Goal: Task Accomplishment & Management: Manage account settings

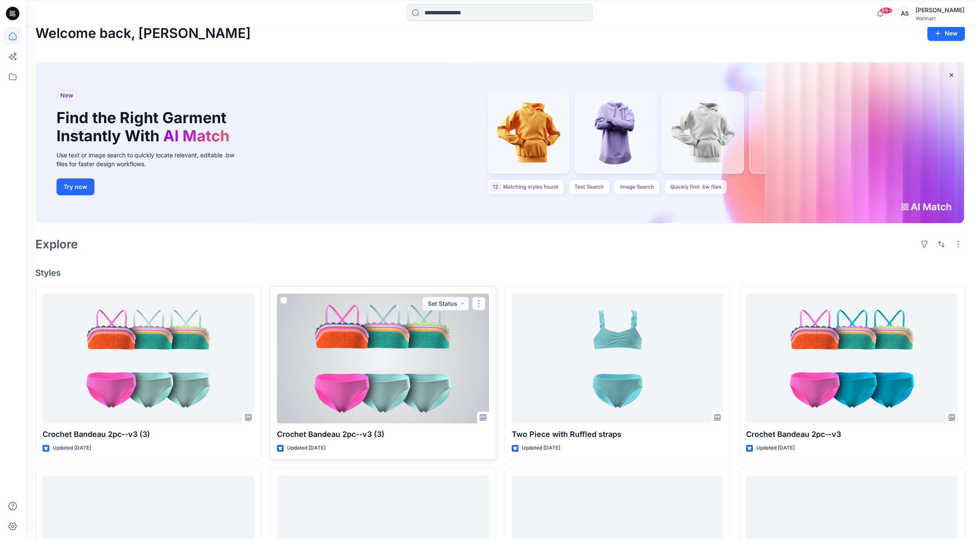
scroll to position [43, 0]
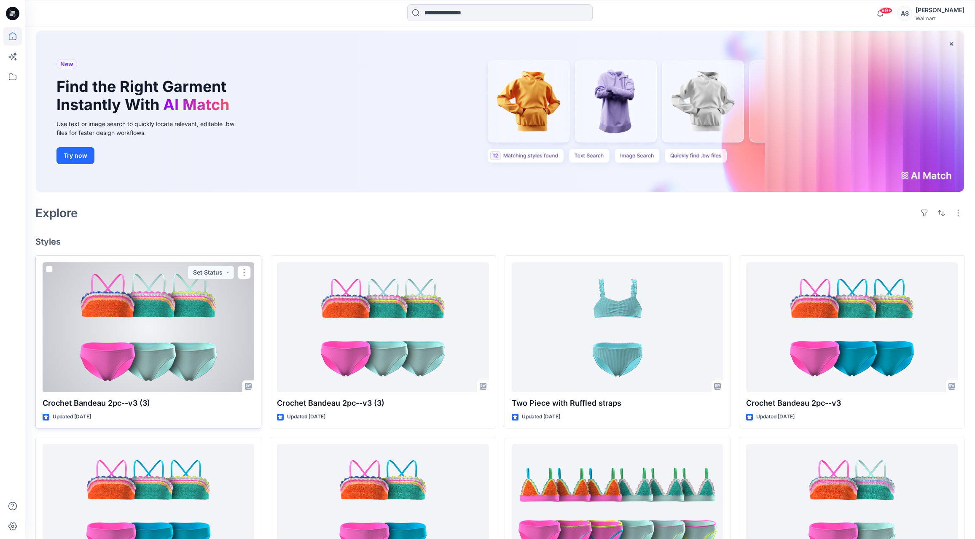
click at [212, 340] on div at bounding box center [149, 327] width 212 height 130
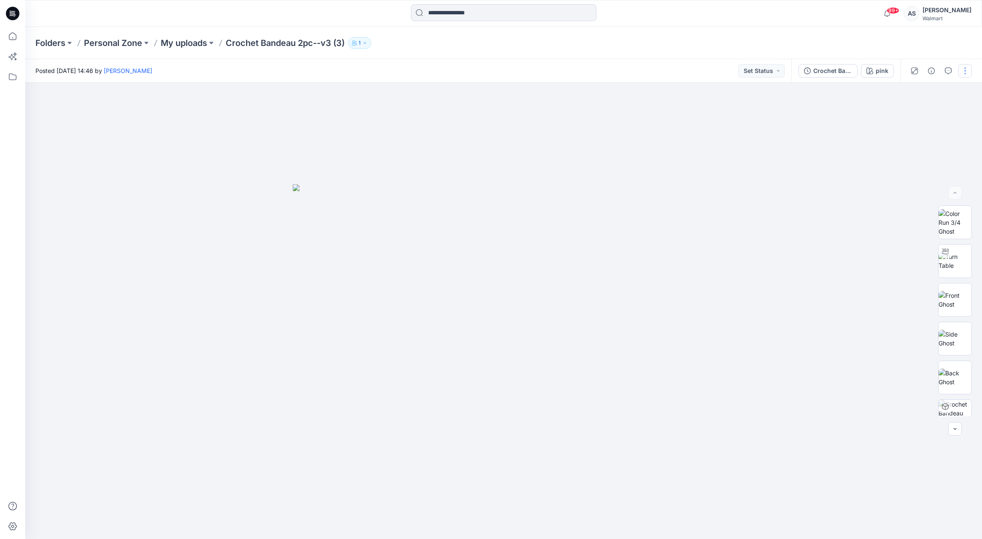
click at [967, 74] on button "button" at bounding box center [964, 70] width 13 height 13
click at [935, 108] on button "Edit" at bounding box center [930, 114] width 78 height 16
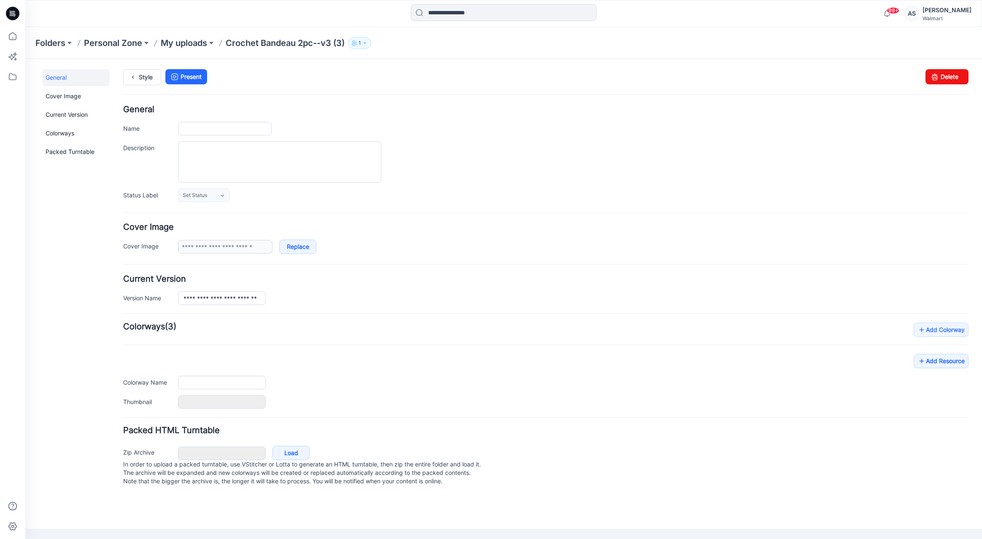
type input "**********"
type input "****"
type input "**********"
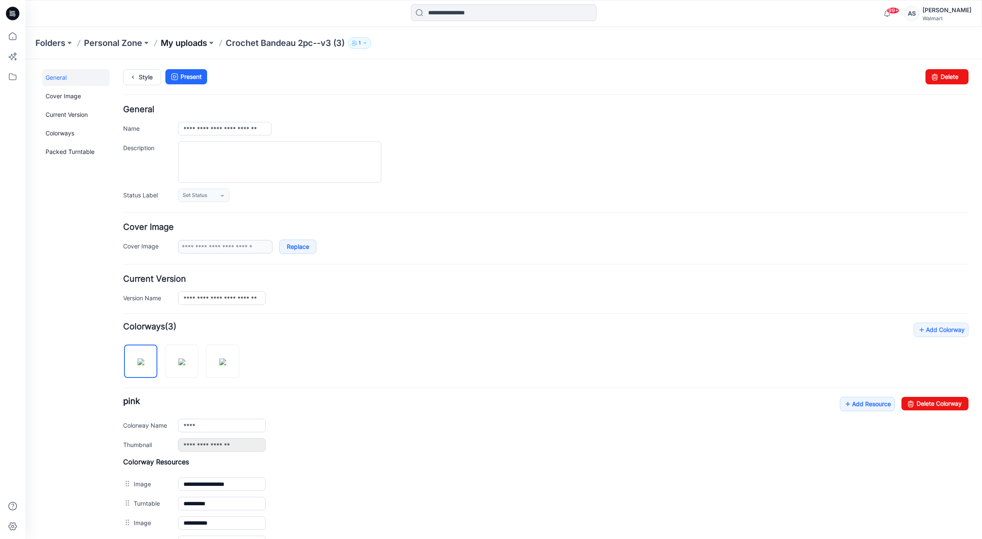
click at [200, 45] on p "My uploads" at bounding box center [184, 43] width 46 height 12
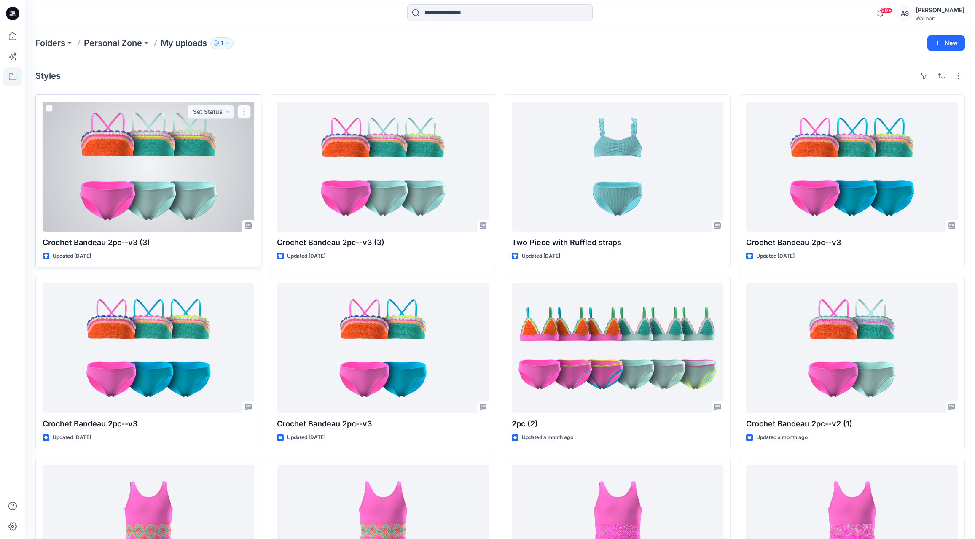
click at [164, 170] on div at bounding box center [149, 167] width 212 height 130
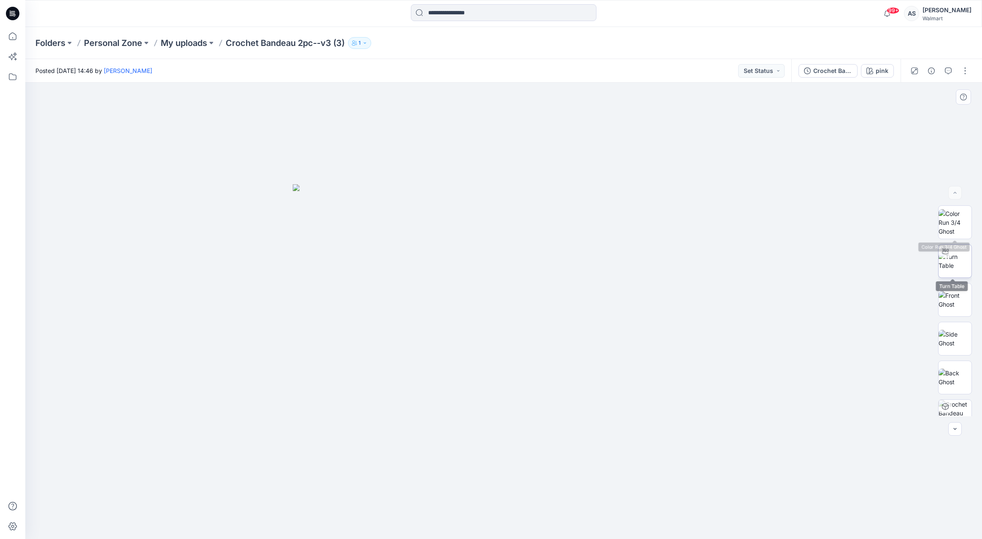
click at [951, 262] on img at bounding box center [954, 261] width 33 height 18
drag, startPoint x: 762, startPoint y: 4, endPoint x: 726, endPoint y: 2, distance: 36.3
click at [705, 14] on div "99+ Notifications Your style Crochet Bandeau 2pc--v3 (3) is ready Tuesday, Sept…" at bounding box center [503, 13] width 956 height 19
click at [968, 74] on button "button" at bounding box center [964, 70] width 13 height 13
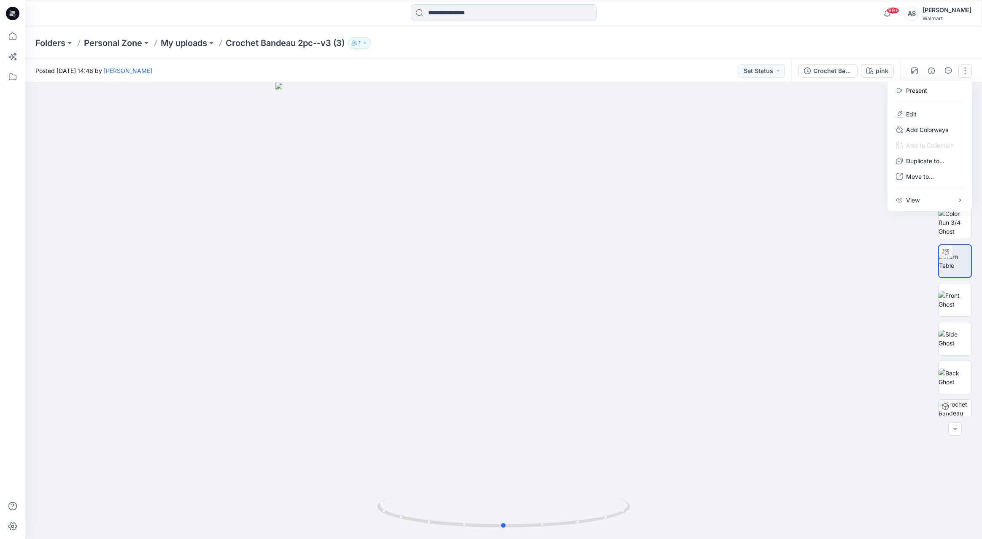
click at [827, 178] on div at bounding box center [503, 311] width 956 height 456
click at [934, 72] on icon "button" at bounding box center [931, 70] width 7 height 7
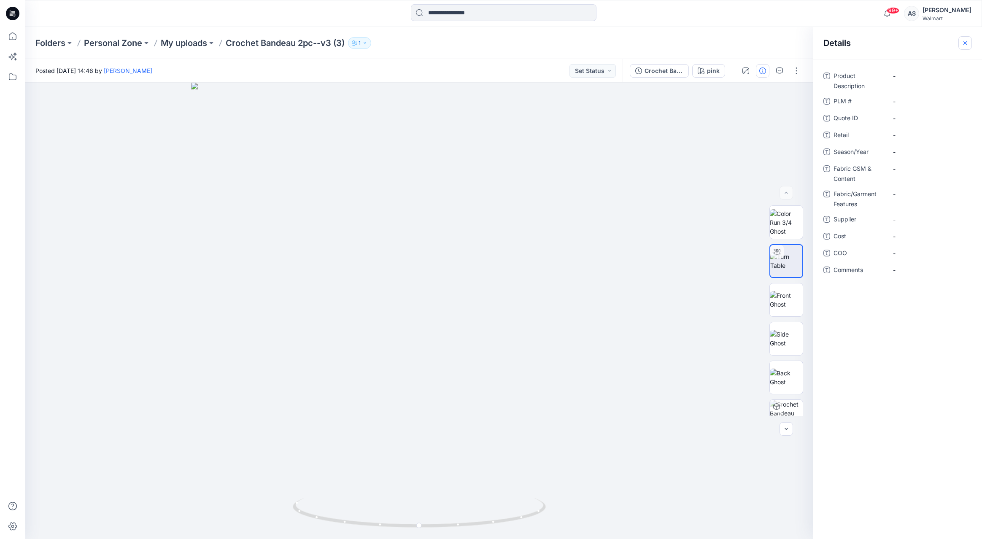
click at [963, 40] on icon "button" at bounding box center [965, 43] width 7 height 7
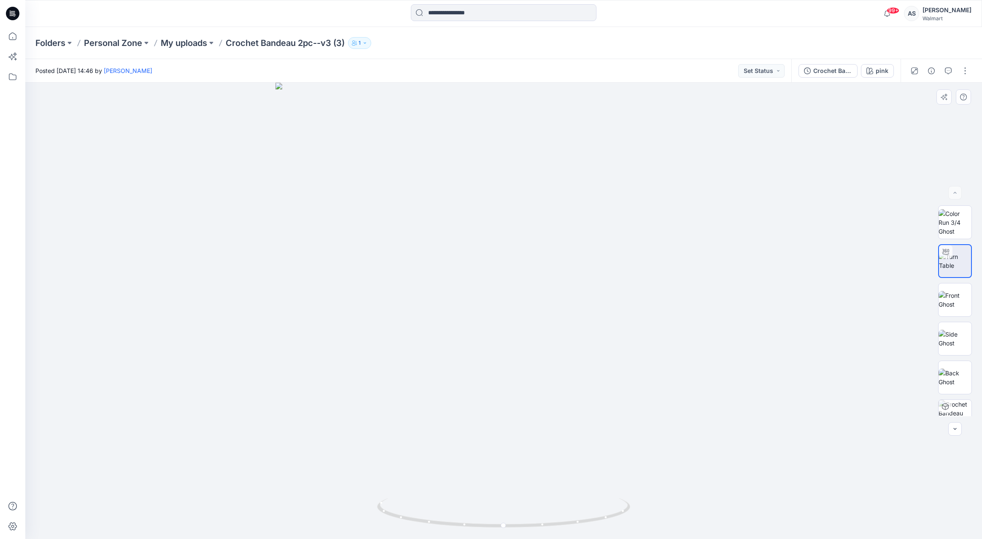
click at [687, 307] on div at bounding box center [503, 311] width 956 height 456
click at [542, 288] on div at bounding box center [503, 311] width 956 height 456
click at [524, 297] on div at bounding box center [503, 311] width 956 height 456
click at [949, 306] on img at bounding box center [954, 300] width 33 height 18
click at [951, 268] on img at bounding box center [954, 261] width 33 height 18
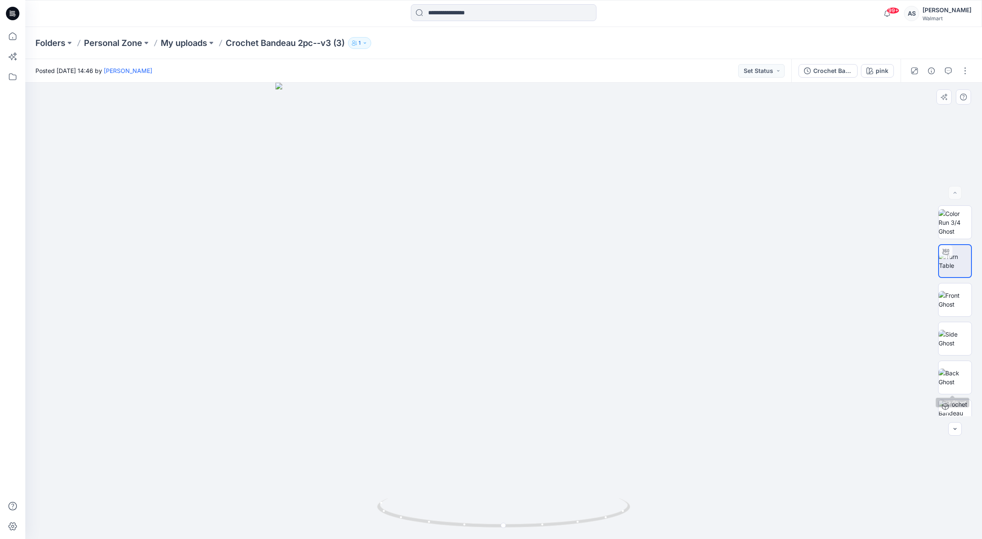
scroll to position [56, 0]
click at [966, 351] on img at bounding box center [954, 360] width 33 height 33
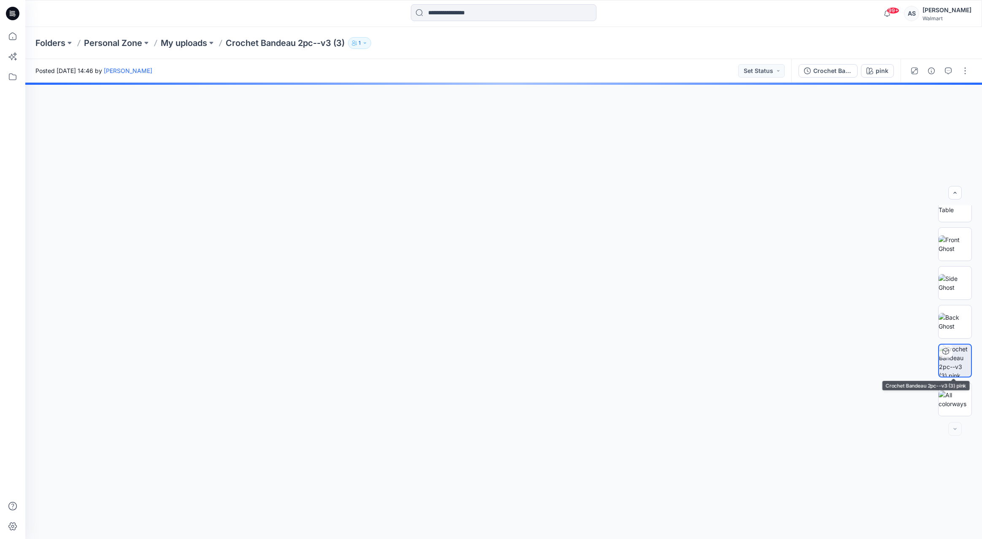
click at [942, 353] on icon at bounding box center [945, 351] width 7 height 7
click at [942, 354] on icon at bounding box center [945, 351] width 7 height 7
click at [951, 410] on div at bounding box center [955, 400] width 34 height 34
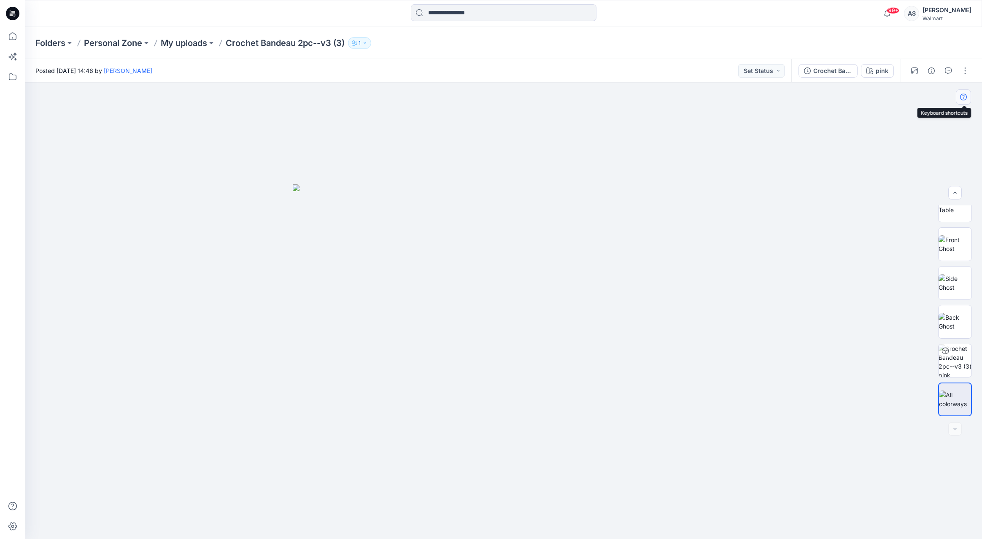
click at [965, 92] on button "button" at bounding box center [963, 96] width 15 height 15
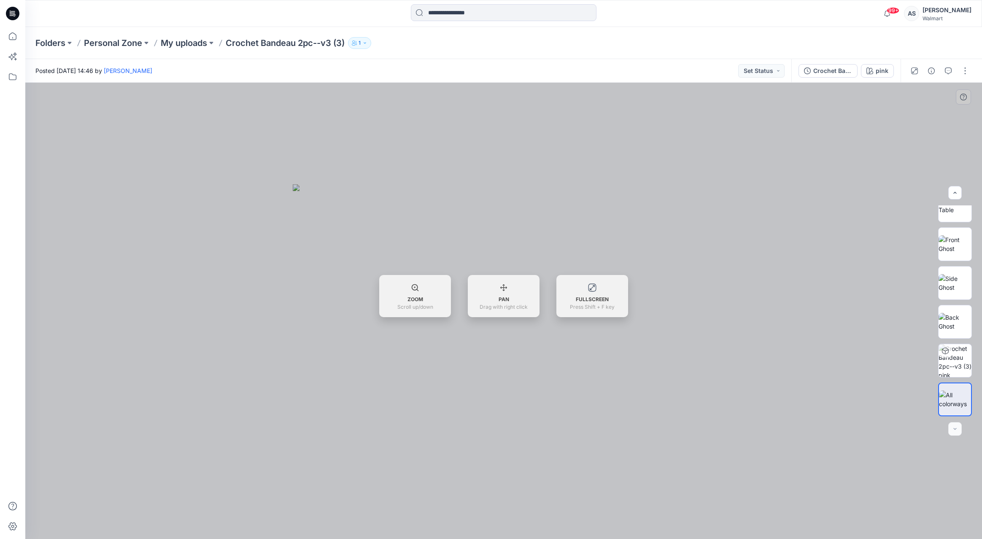
click at [844, 188] on div at bounding box center [503, 311] width 956 height 456
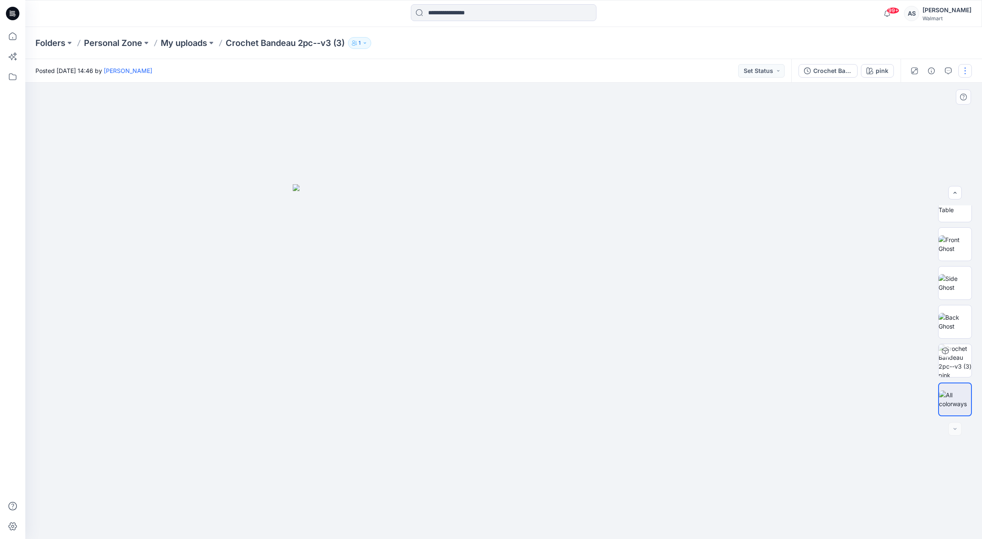
click at [963, 69] on button "button" at bounding box center [964, 70] width 13 height 13
click at [926, 118] on button "Edit" at bounding box center [930, 114] width 78 height 16
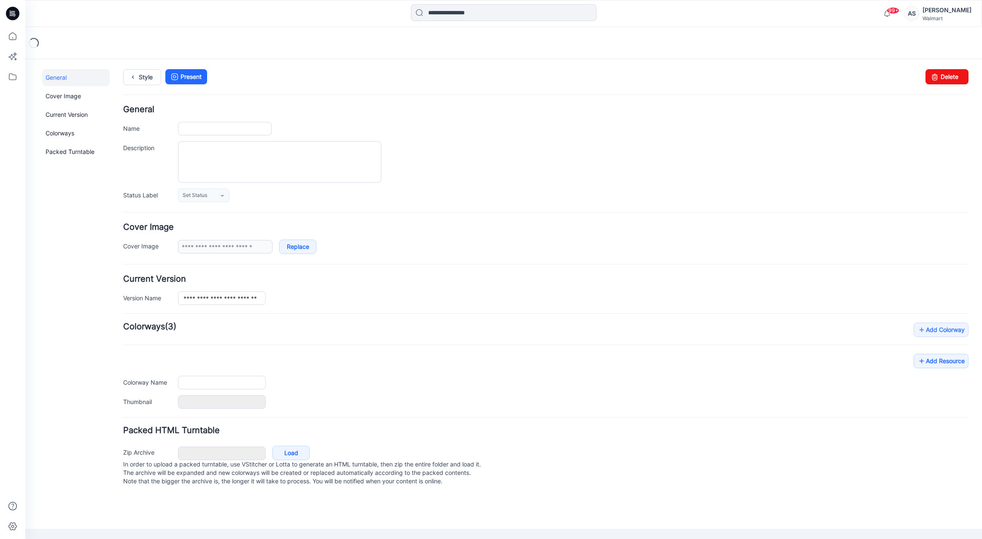
type input "**********"
type input "****"
type input "**********"
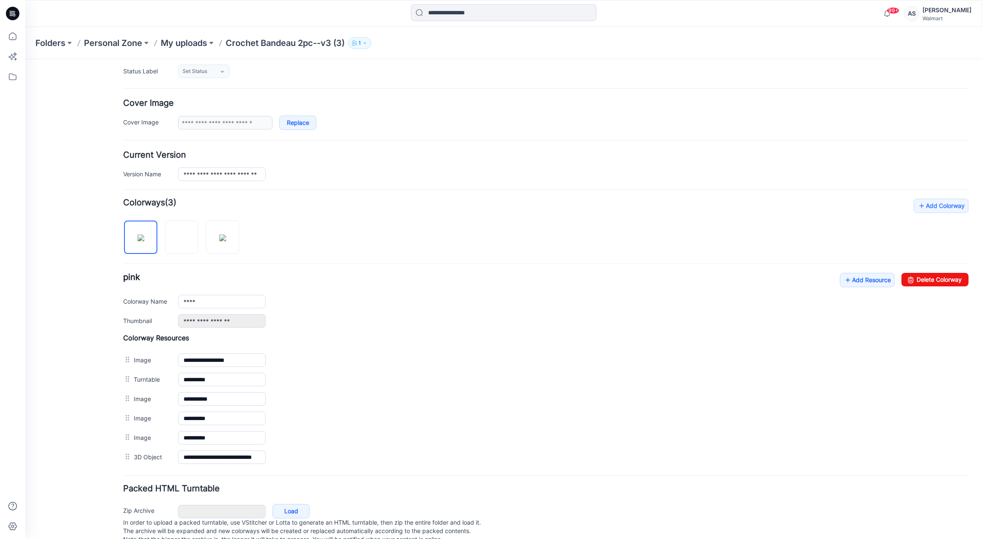
scroll to position [148, 0]
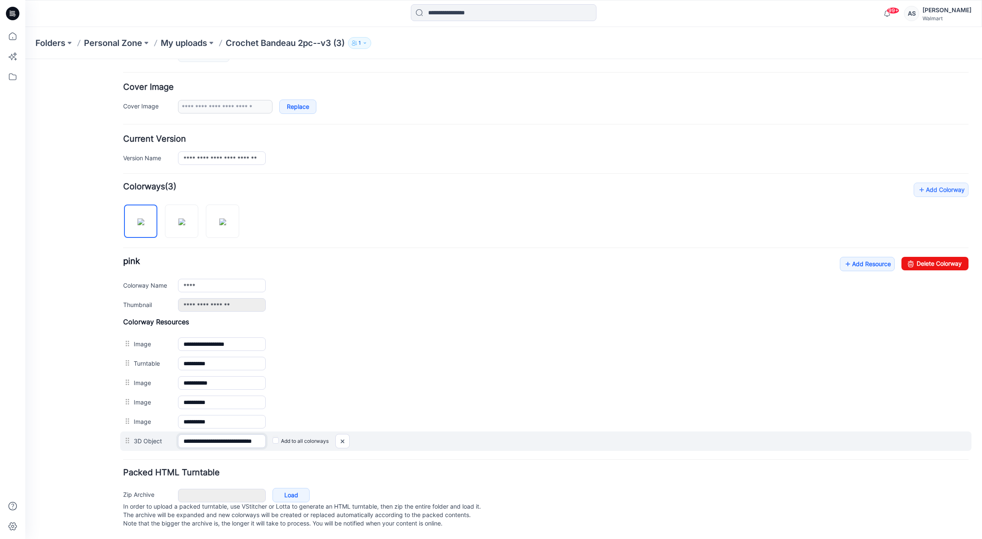
click at [221, 434] on input "**********" at bounding box center [222, 440] width 88 height 13
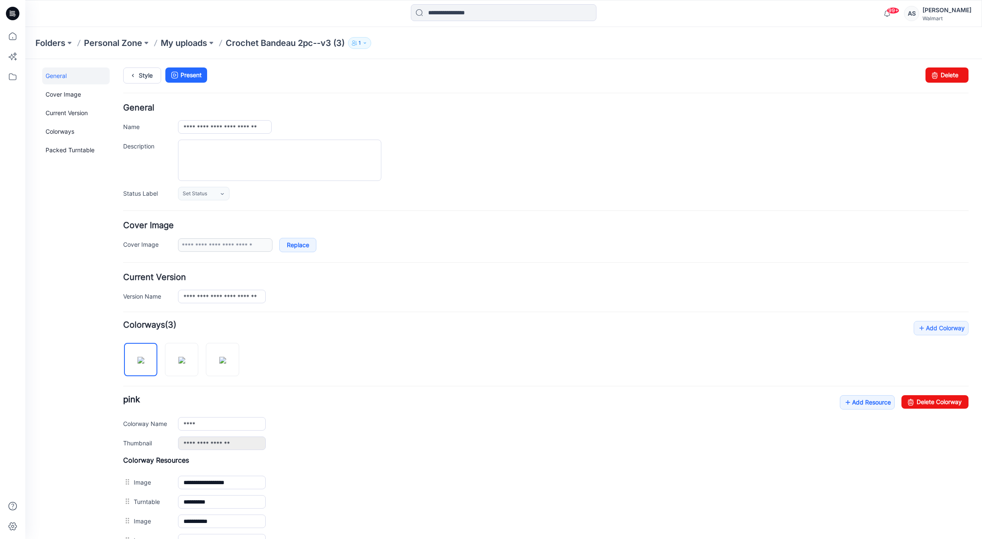
scroll to position [0, 0]
click at [228, 293] on input "**********" at bounding box center [222, 297] width 88 height 13
click at [140, 75] on link "Style" at bounding box center [142, 77] width 38 height 16
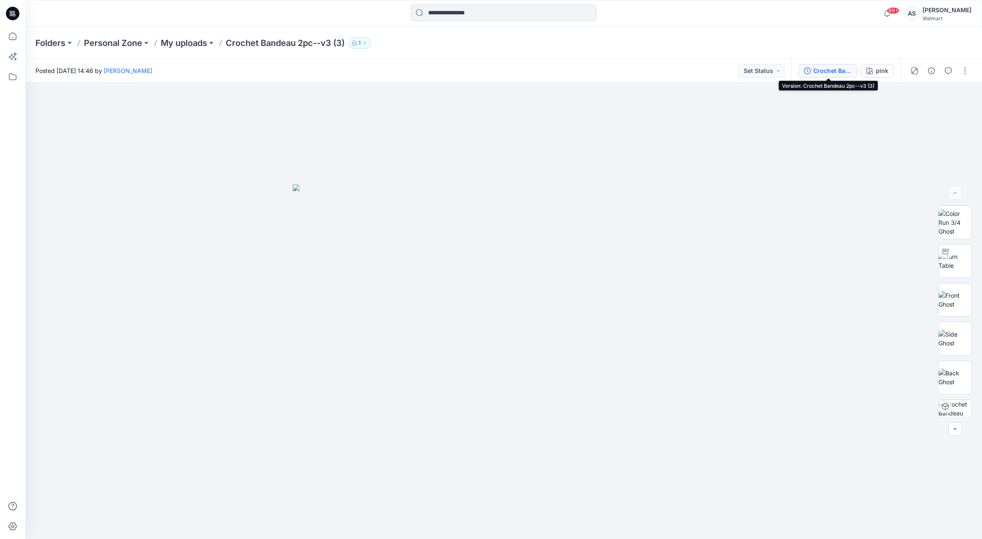
click at [845, 72] on div "Crochet Bandeau 2pc--v3 (3)" at bounding box center [832, 70] width 39 height 9
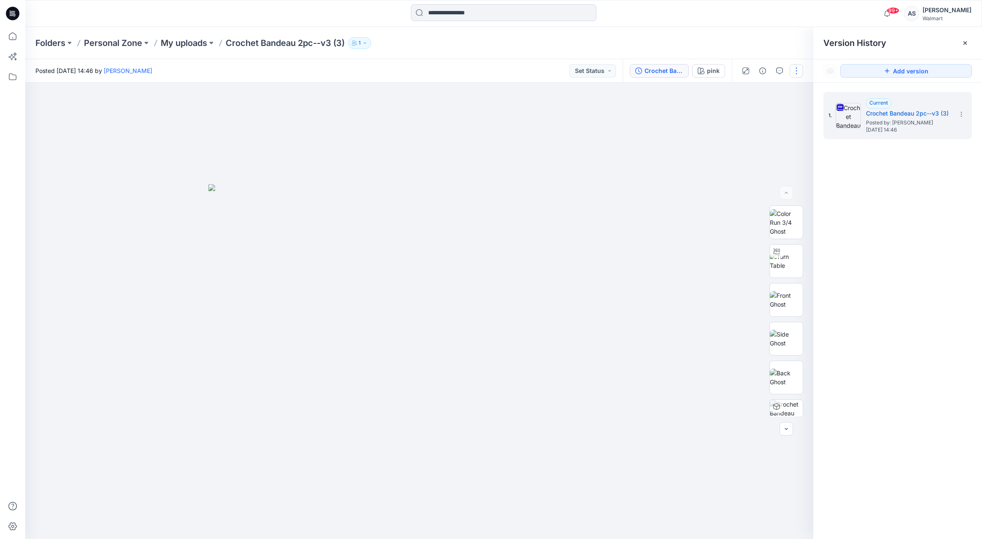
click at [799, 72] on button "button" at bounding box center [795, 70] width 13 height 13
click at [764, 72] on icon "button" at bounding box center [762, 70] width 7 height 7
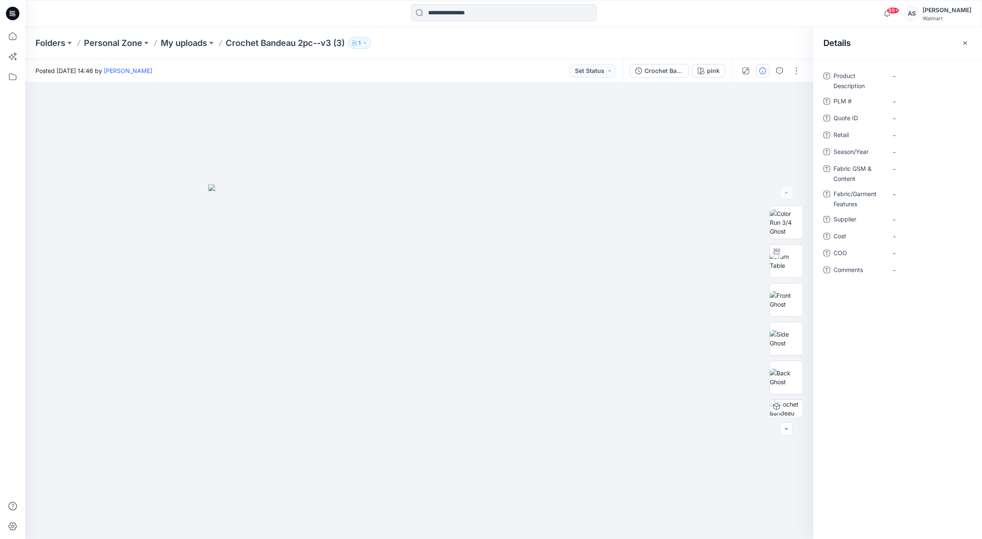
click at [969, 47] on button "button" at bounding box center [964, 42] width 13 height 13
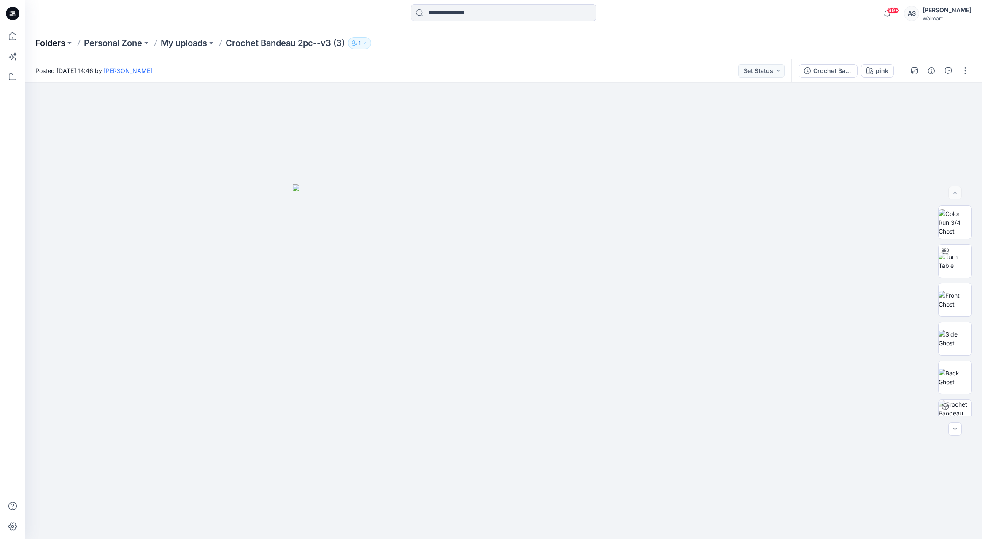
click at [55, 44] on p "Folders" at bounding box center [50, 43] width 30 height 12
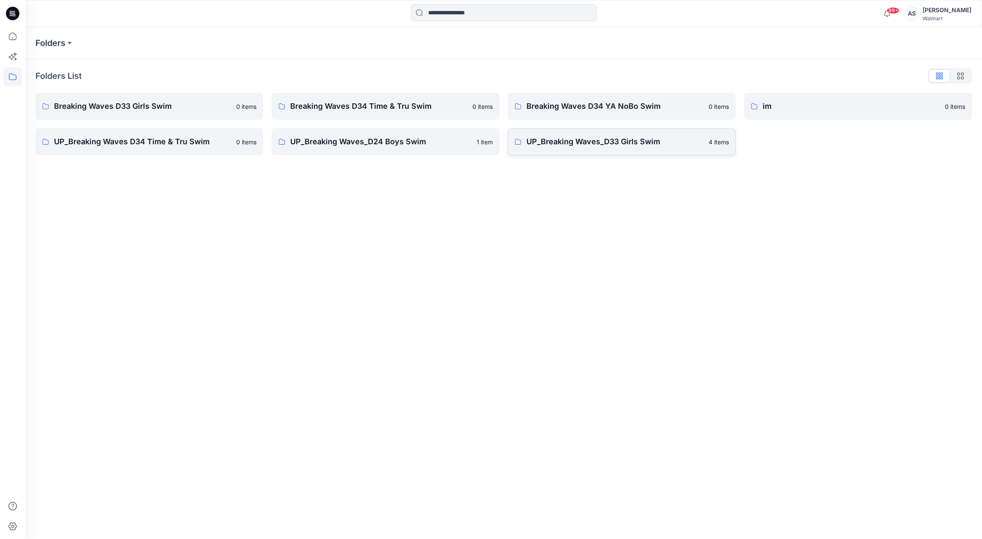
click at [649, 142] on p "UP_Breaking Waves_D33 Girls Swim" at bounding box center [614, 142] width 177 height 12
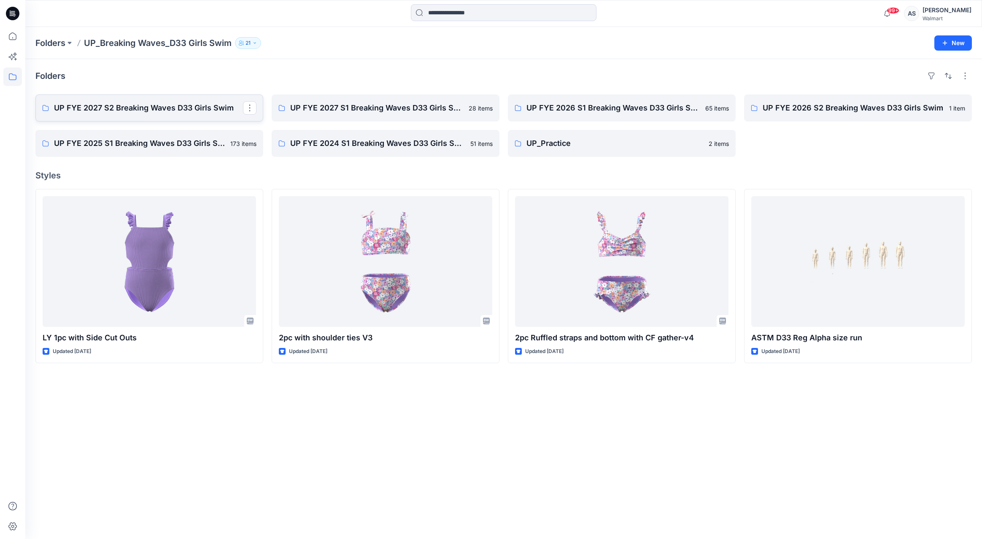
click at [163, 112] on p "UP FYE 2027 S2 Breaking Waves D33 Girls Swim" at bounding box center [148, 108] width 189 height 12
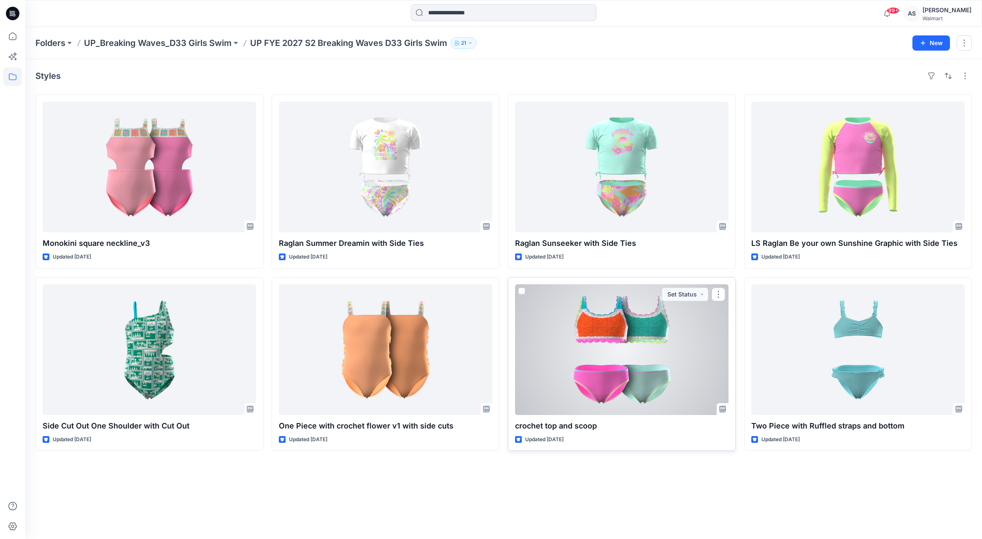
click at [670, 379] on div at bounding box center [621, 349] width 213 height 131
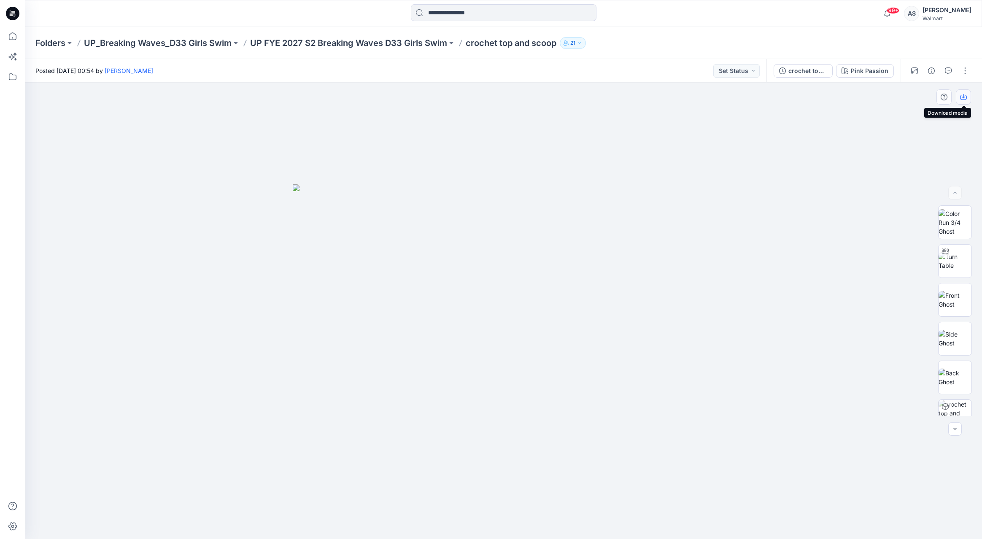
click at [962, 100] on icon "button" at bounding box center [963, 97] width 7 height 5
click at [804, 76] on button "crochet top and scoop" at bounding box center [802, 70] width 59 height 13
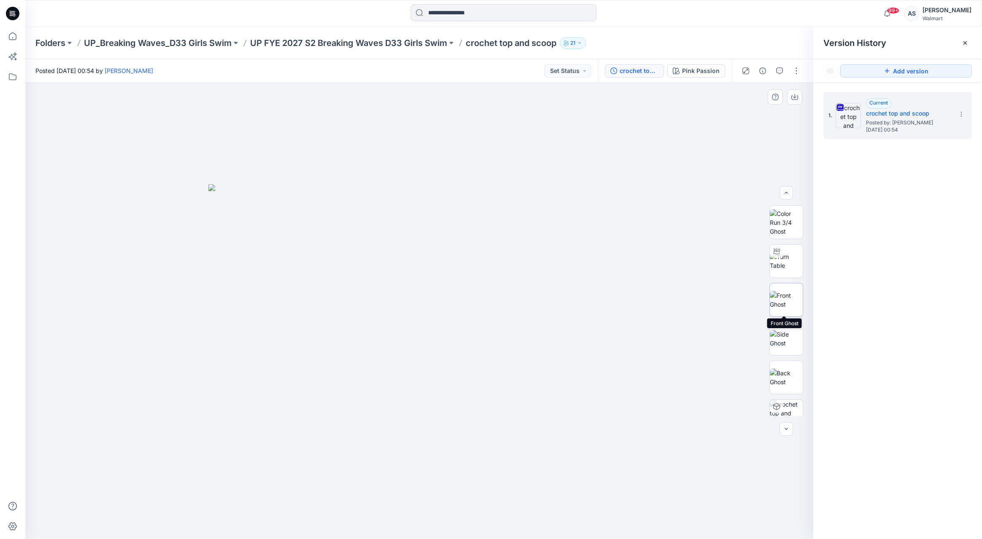
scroll to position [56, 0]
click at [783, 360] on img at bounding box center [786, 360] width 33 height 33
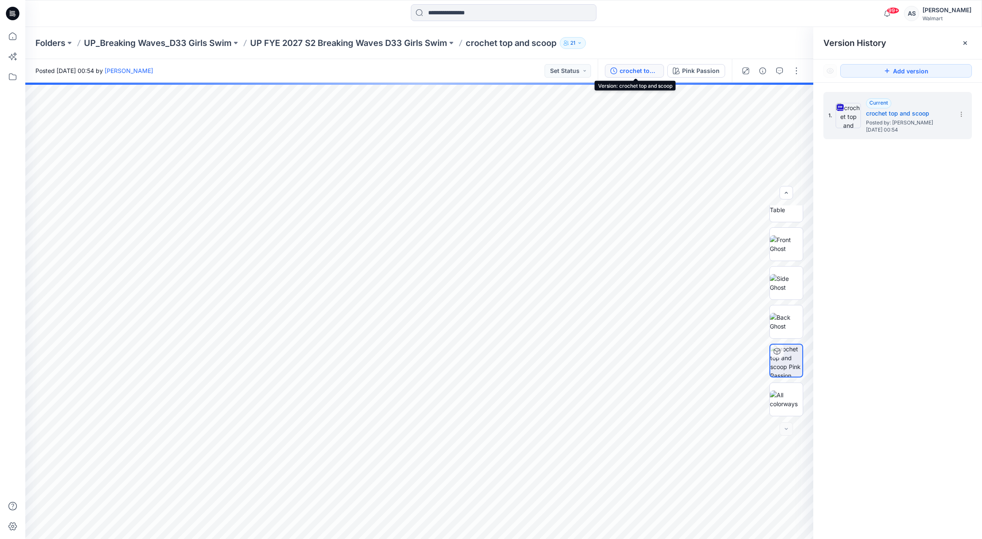
click at [649, 73] on div "crochet top and scoop" at bounding box center [639, 70] width 39 height 9
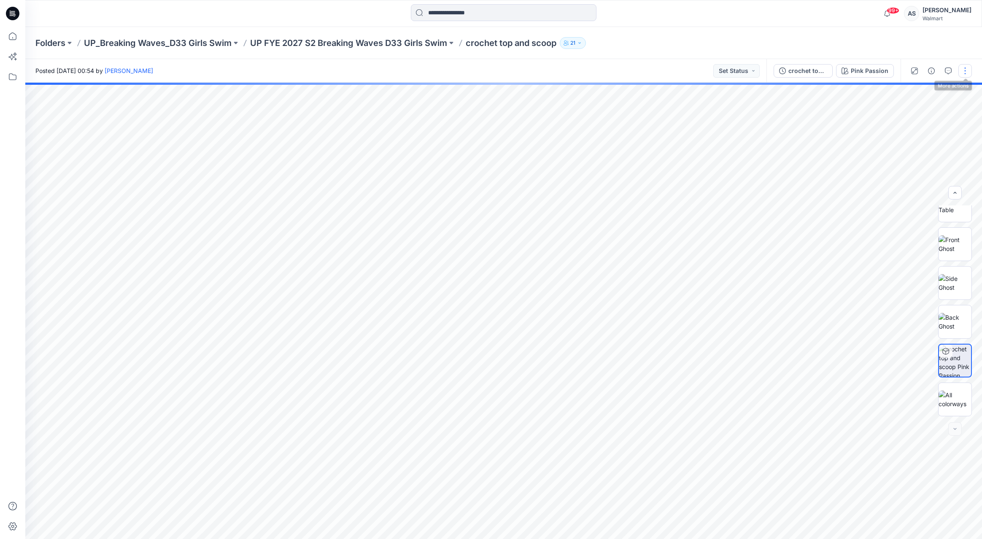
click at [962, 72] on button "button" at bounding box center [964, 70] width 13 height 13
click at [930, 70] on icon "button" at bounding box center [931, 70] width 7 height 7
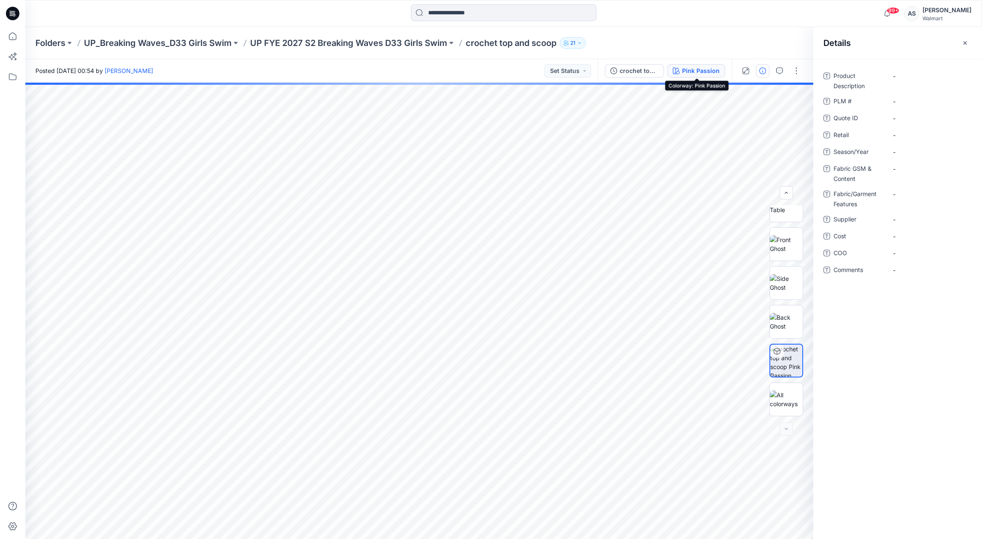
click at [692, 72] on div "Pink Passion" at bounding box center [701, 70] width 38 height 9
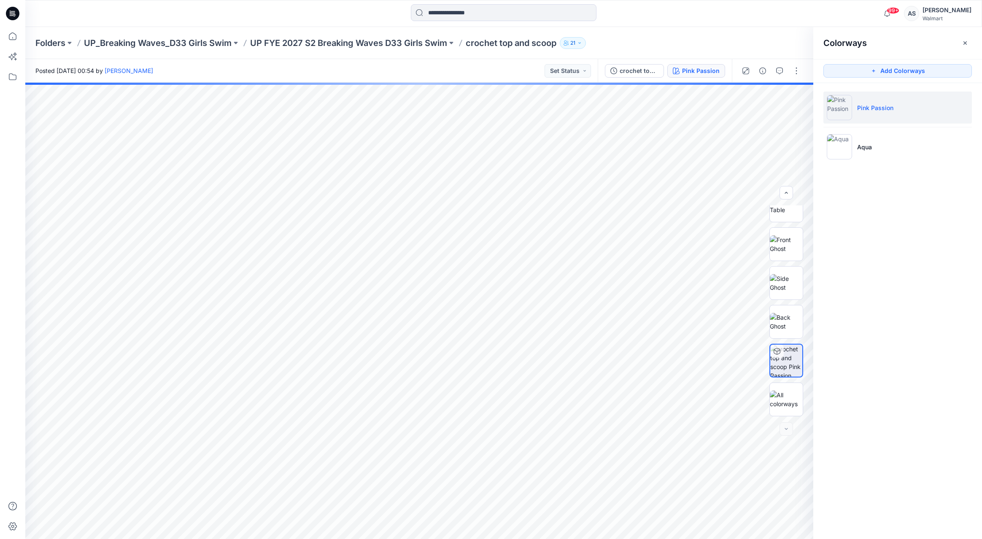
click at [595, 71] on div "Posted Thursday, July 24, 2025 00:54 by Ashley Scott Set Status" at bounding box center [311, 70] width 572 height 23
click at [359, 45] on p "UP FYE 2027 S2 Breaking Waves D33 Girls Swim" at bounding box center [348, 43] width 197 height 12
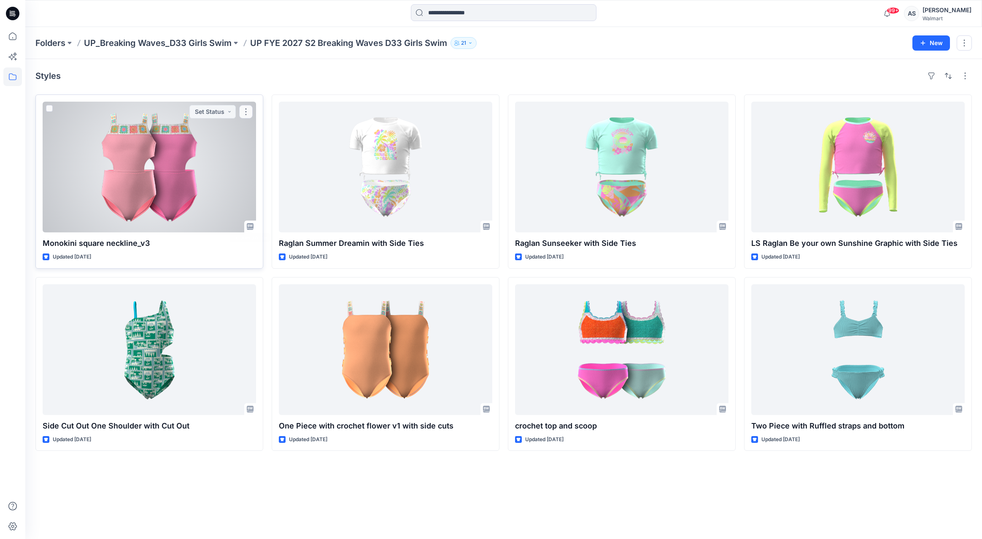
click at [108, 154] on div at bounding box center [149, 167] width 213 height 131
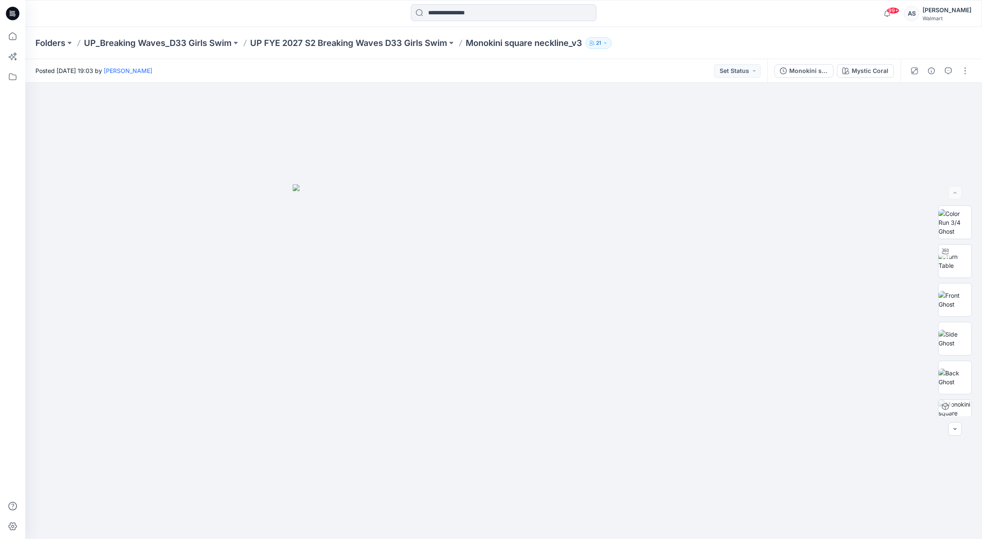
click at [229, 0] on div "99+ Notifications Your style Crochet Bandeau 2pc--v3 (3) is ready Tuesday, Sept…" at bounding box center [503, 13] width 956 height 27
click at [490, 38] on p "Monokini square neckline_v3" at bounding box center [524, 43] width 116 height 12
click at [350, 34] on div "Folders UP_Breaking Waves_D33 Girls Swim UP FYE 2027 S2 Breaking Waves D33 Girl…" at bounding box center [503, 43] width 956 height 32
click at [366, 53] on div "Folders UP_Breaking Waves_D33 Girls Swim UP FYE 2027 S2 Breaking Waves D33 Girl…" at bounding box center [503, 43] width 956 height 32
click at [365, 47] on p "UP FYE 2027 S2 Breaking Waves D33 Girls Swim" at bounding box center [348, 43] width 197 height 12
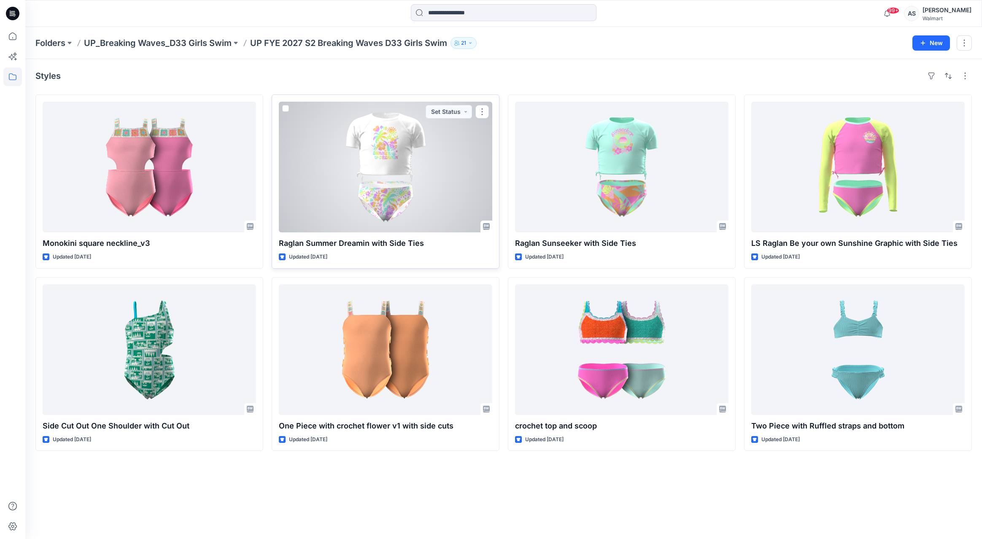
click at [442, 154] on div at bounding box center [385, 167] width 213 height 131
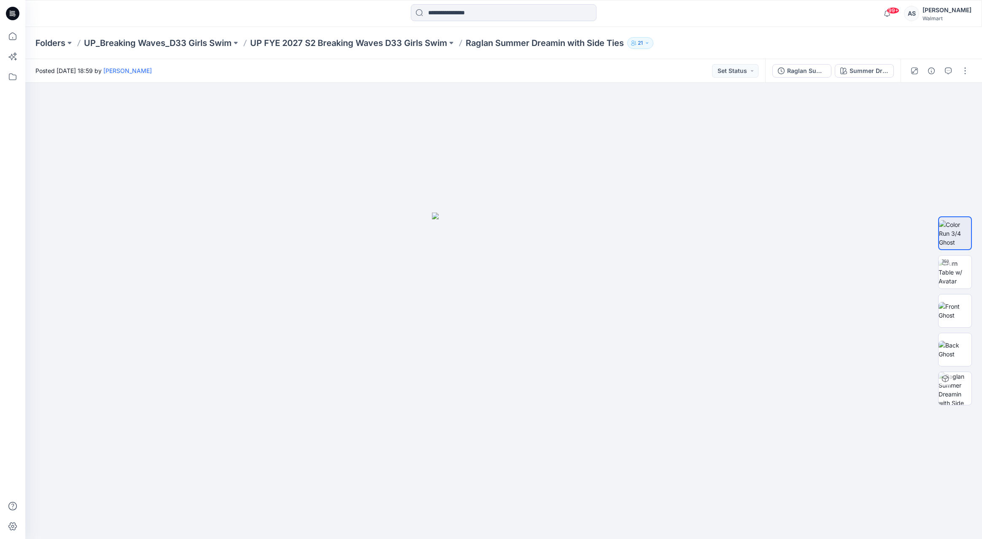
click at [641, 42] on p "21" at bounding box center [640, 42] width 5 height 9
click at [531, 40] on p "Raglan Summer Dreamin with Side Ties" at bounding box center [545, 43] width 158 height 12
click at [533, 40] on p "Raglan Summer Dreamin with Side Ties" at bounding box center [545, 43] width 158 height 12
click at [927, 70] on button "button" at bounding box center [930, 70] width 13 height 13
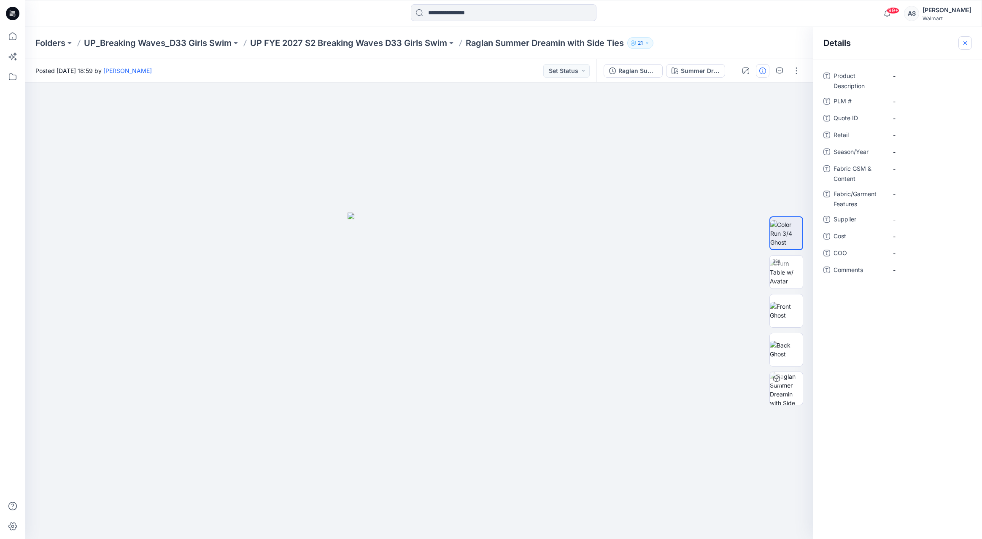
click at [961, 48] on div "Details" at bounding box center [897, 43] width 169 height 32
click at [963, 45] on icon "button" at bounding box center [965, 43] width 7 height 7
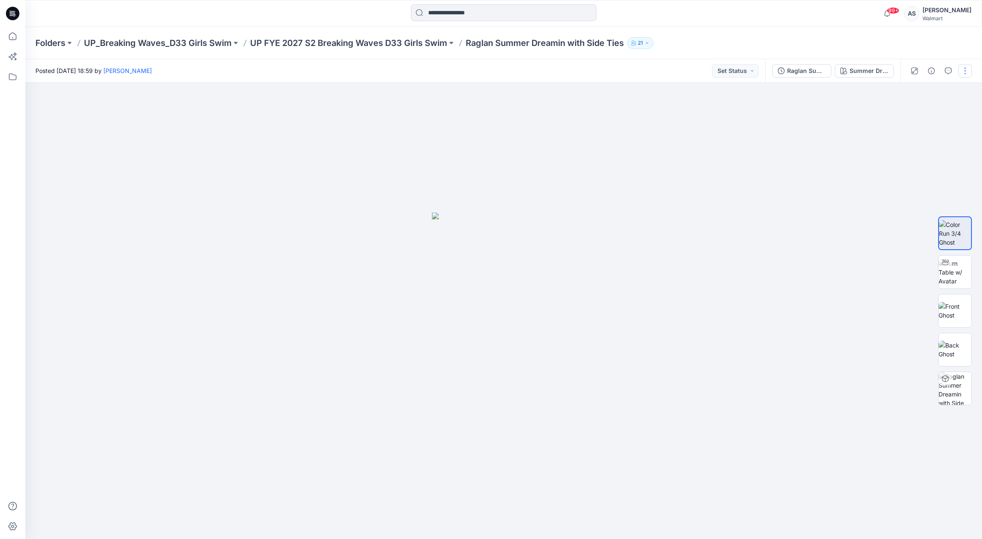
click at [963, 74] on button "button" at bounding box center [964, 70] width 13 height 13
click at [858, 189] on div at bounding box center [503, 311] width 956 height 456
drag, startPoint x: 552, startPoint y: 297, endPoint x: 682, endPoint y: 295, distance: 130.3
click at [552, 297] on img at bounding box center [503, 376] width 143 height 326
click at [975, 282] on div at bounding box center [955, 310] width 54 height 211
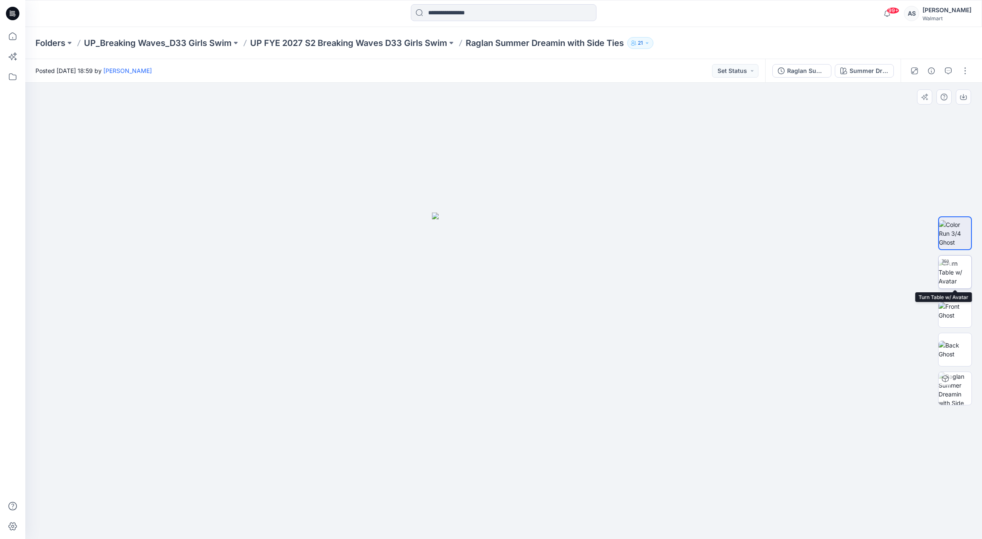
click at [963, 279] on img at bounding box center [954, 272] width 33 height 27
click at [928, 332] on div at bounding box center [955, 310] width 54 height 211
click at [962, 378] on img at bounding box center [954, 388] width 33 height 33
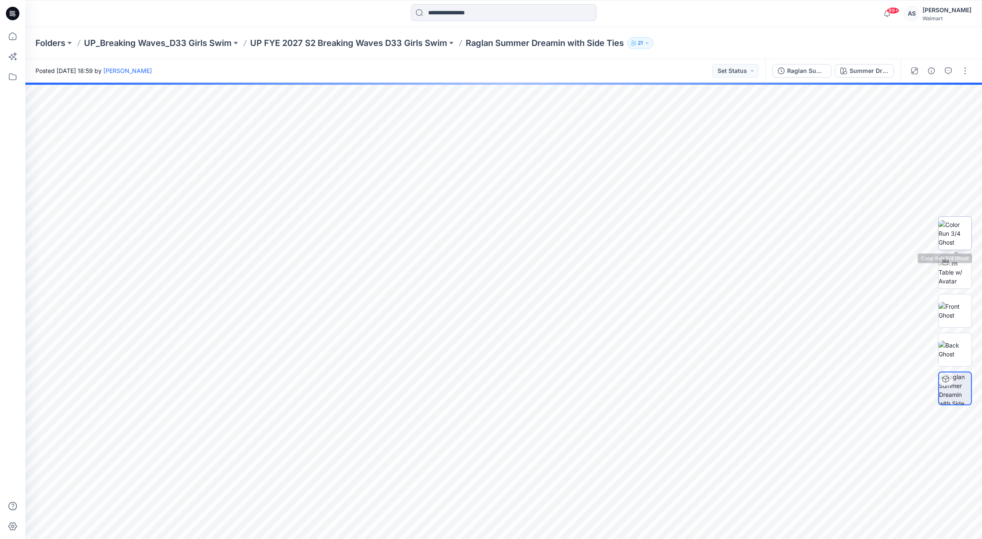
click at [962, 237] on img at bounding box center [954, 233] width 33 height 27
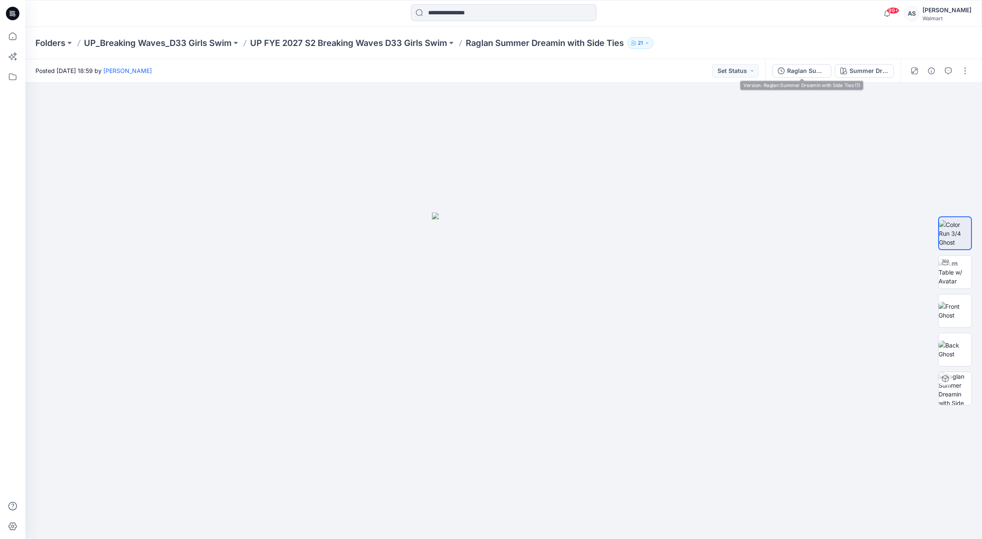
click at [809, 82] on div "Raglan Summer Dreamin with Side Ties (1) Summer Dreamin'" at bounding box center [832, 71] width 135 height 24
click at [807, 76] on button "Raglan Summer Dreamin with Side Ties (1)" at bounding box center [801, 70] width 59 height 13
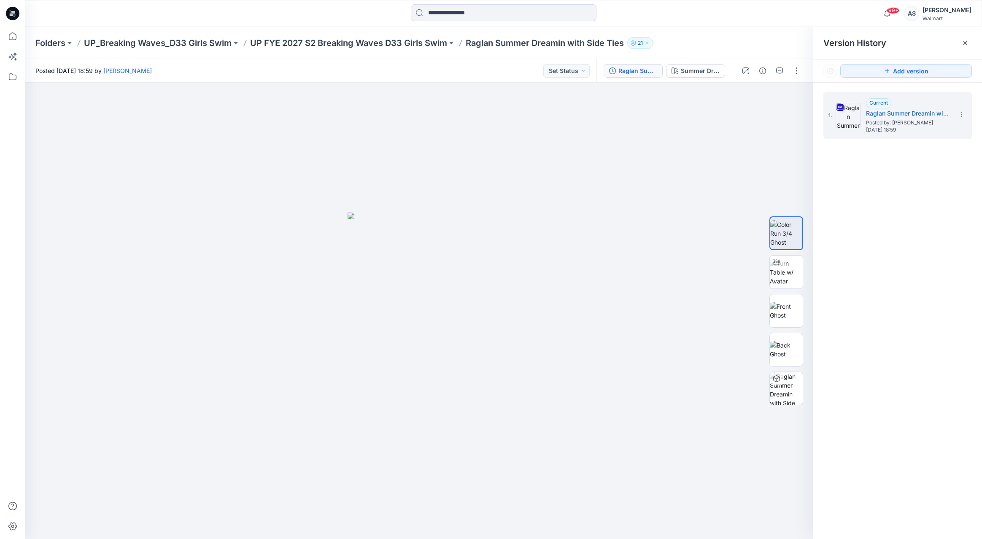
click at [529, 32] on div "Folders UP_Breaking Waves_D33 Girls Swim UP FYE 2027 S2 Breaking Waves D33 Girl…" at bounding box center [503, 43] width 956 height 32
click at [533, 45] on p "Raglan Summer Dreamin with Side Ties" at bounding box center [545, 43] width 158 height 12
click at [303, 34] on div "Folders UP_Breaking Waves_D33 Girls Swim UP FYE 2027 S2 Breaking Waves D33 Girl…" at bounding box center [503, 43] width 956 height 32
click at [548, 81] on div "Posted Thursday, July 24, 2025 18:59 by Ashley Scott Set Status" at bounding box center [310, 70] width 571 height 23
